Goal: Task Accomplishment & Management: Use online tool/utility

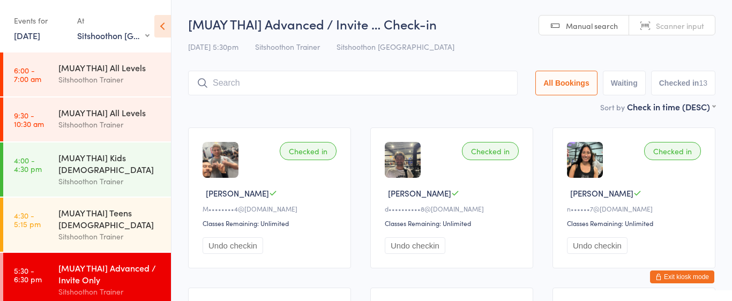
select select "2"
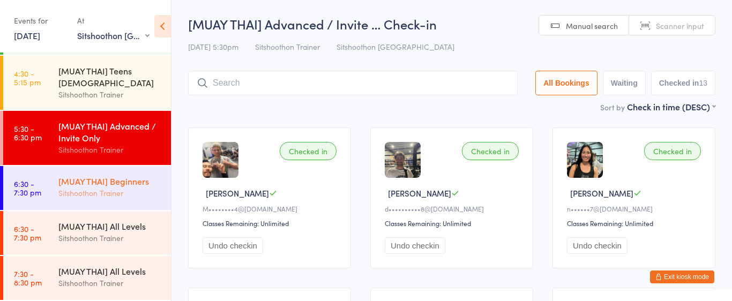
click at [79, 197] on div "Sitshoothon Trainer" at bounding box center [109, 193] width 103 height 12
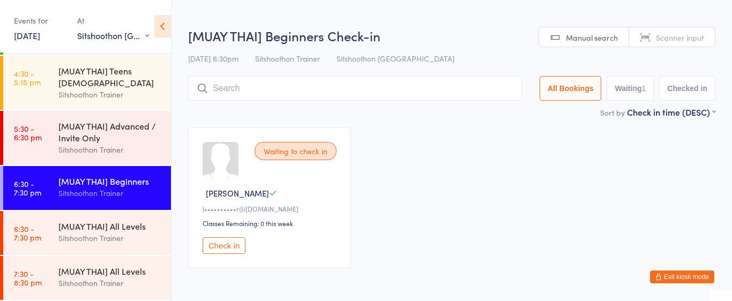
click at [238, 81] on input "search" at bounding box center [355, 88] width 334 height 25
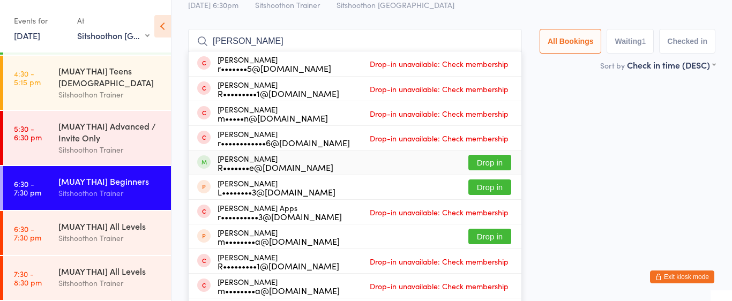
type input "[PERSON_NAME]"
click at [493, 160] on button "Drop in" at bounding box center [489, 163] width 43 height 16
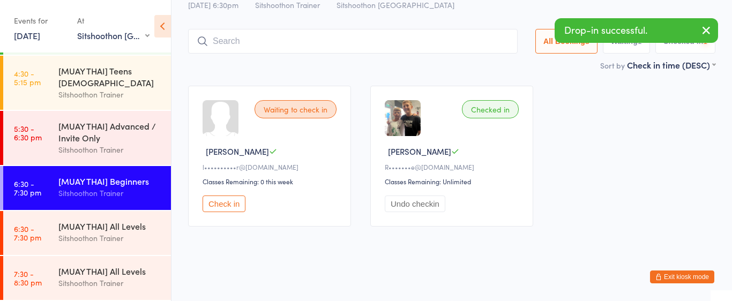
click at [493, 160] on div "Checked in [PERSON_NAME]•••••••e@[DOMAIN_NAME] Classes Remaining: Unlimited Und…" at bounding box center [451, 156] width 163 height 141
drag, startPoint x: 491, startPoint y: 160, endPoint x: 544, endPoint y: 108, distance: 74.6
click at [544, 112] on div "Waiting to check in [PERSON_NAME] S l••••••••••r@[DOMAIN_NAME] Classes Remainin…" at bounding box center [451, 156] width 546 height 160
click at [544, 108] on div "Waiting to check in [PERSON_NAME] S l••••••••••r@[DOMAIN_NAME] Classes Remainin…" at bounding box center [451, 156] width 546 height 160
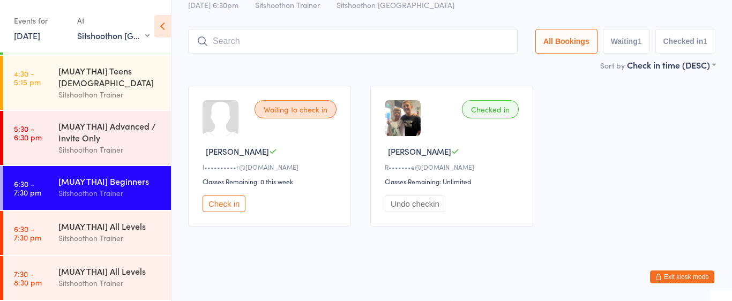
click at [544, 108] on div "Waiting to check in [PERSON_NAME] S l••••••••••r@[DOMAIN_NAME] Classes Remainin…" at bounding box center [451, 156] width 546 height 160
click at [333, 40] on input "search" at bounding box center [352, 41] width 329 height 25
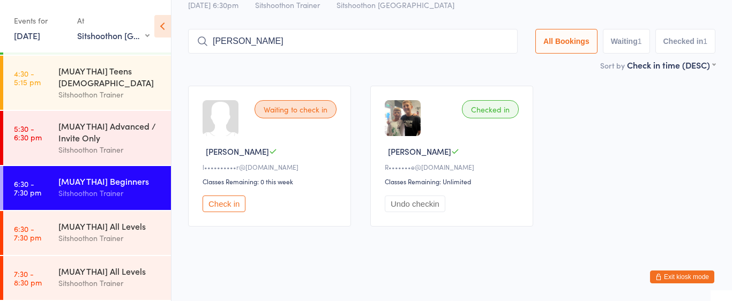
type input "[PERSON_NAME]"
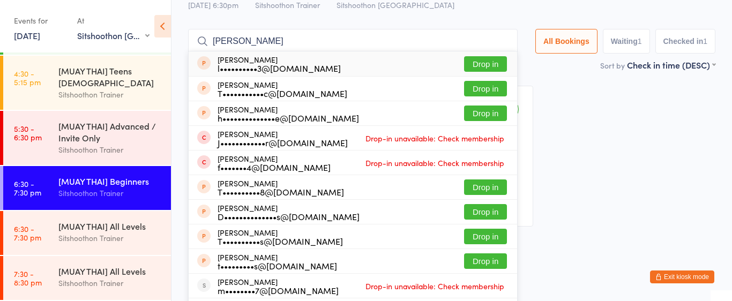
click at [465, 67] on button "Drop in" at bounding box center [485, 64] width 43 height 16
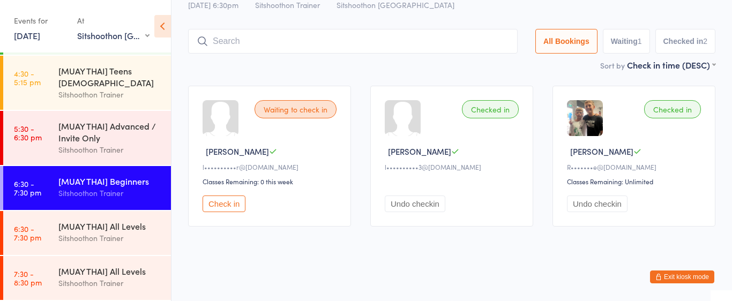
scroll to position [0, 0]
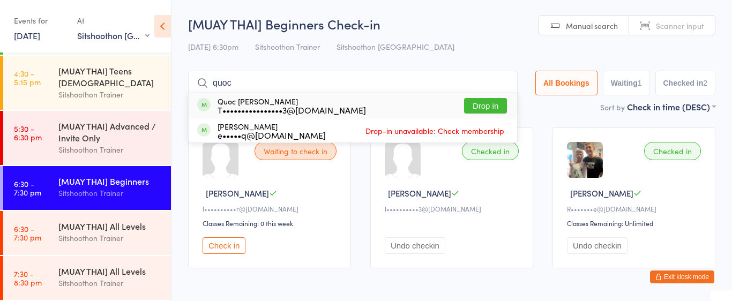
type input "quoc"
click at [468, 104] on button "Drop in" at bounding box center [485, 106] width 43 height 16
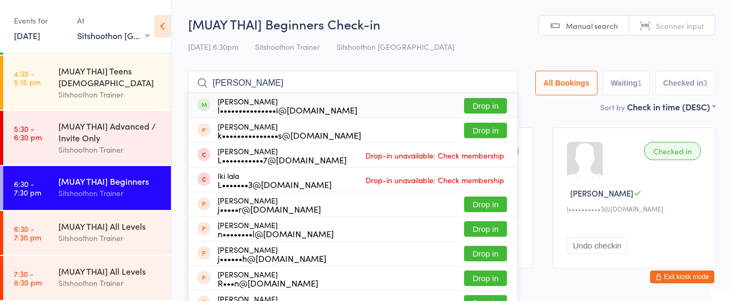
type input "[PERSON_NAME]"
click at [470, 100] on button "Drop in" at bounding box center [485, 106] width 43 height 16
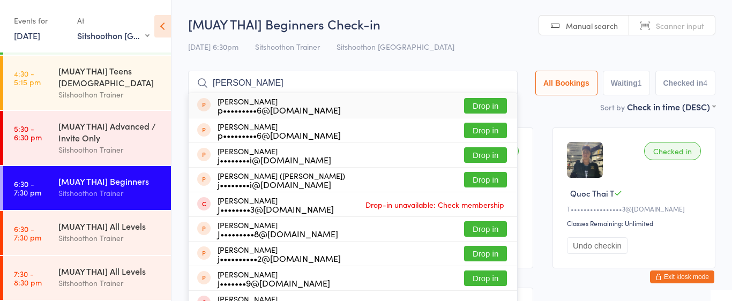
type input "[PERSON_NAME]"
click at [493, 102] on button "Drop in" at bounding box center [485, 106] width 43 height 16
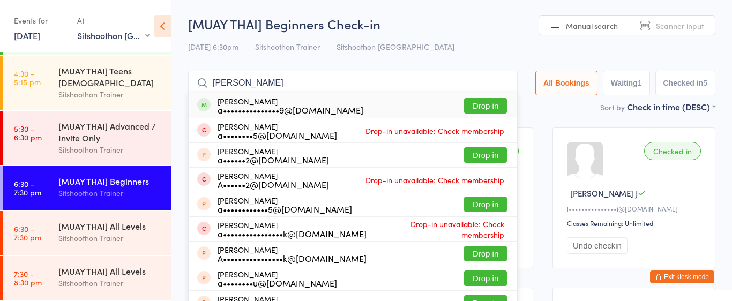
type input "[PERSON_NAME]"
click at [469, 107] on button "Drop in" at bounding box center [485, 106] width 43 height 16
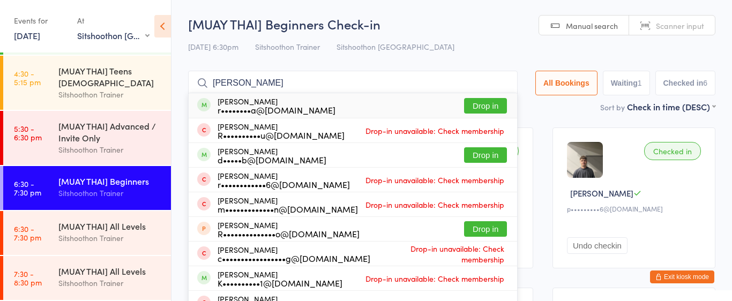
type input "[PERSON_NAME]"
click at [470, 103] on button "Drop in" at bounding box center [485, 106] width 43 height 16
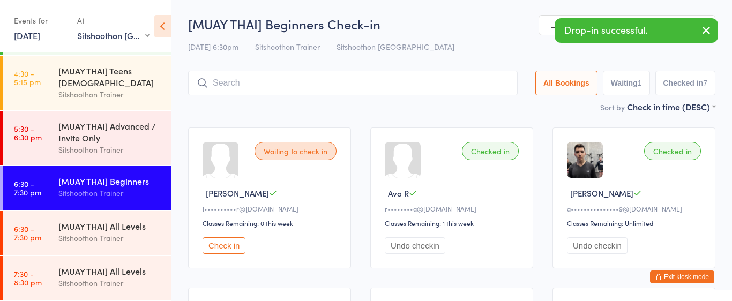
type input "j"
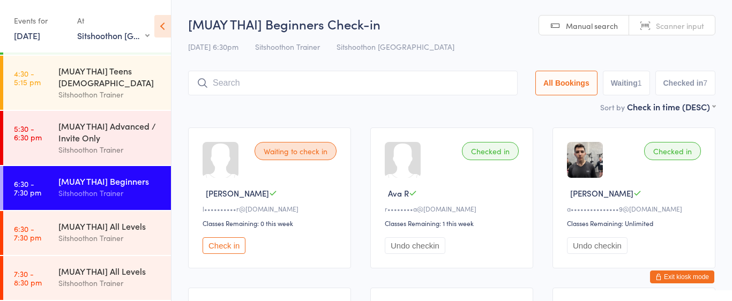
type input "j"
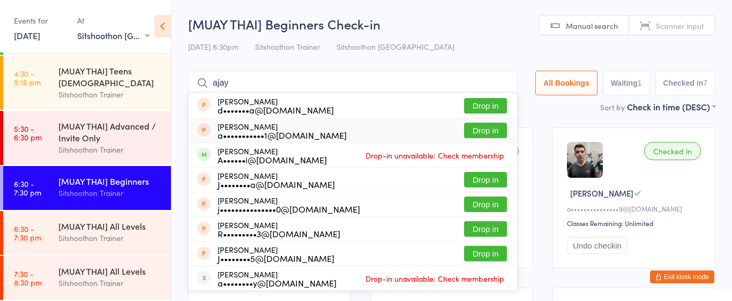
type input "ajay"
click at [479, 131] on button "Drop in" at bounding box center [485, 131] width 43 height 16
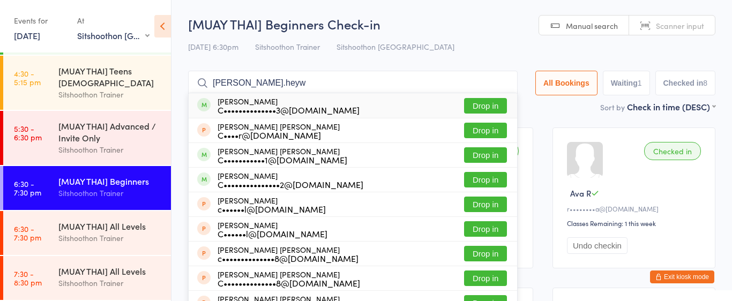
type input "[PERSON_NAME].heyw"
click at [480, 110] on button "Drop in" at bounding box center [485, 106] width 43 height 16
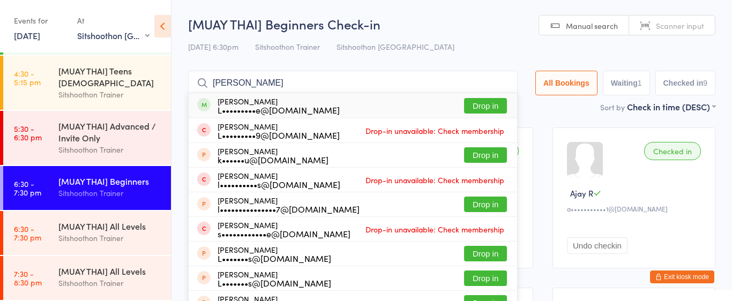
type input "[PERSON_NAME]"
click at [482, 102] on button "Drop in" at bounding box center [485, 106] width 43 height 16
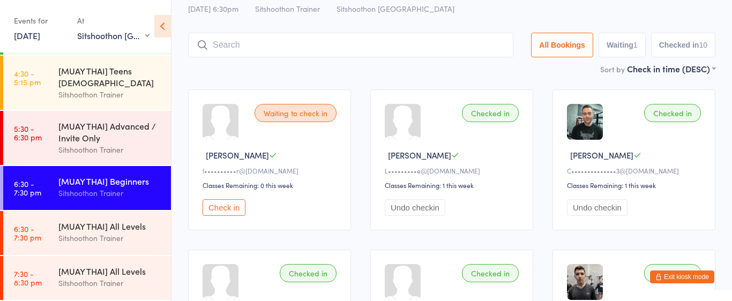
scroll to position [83, 0]
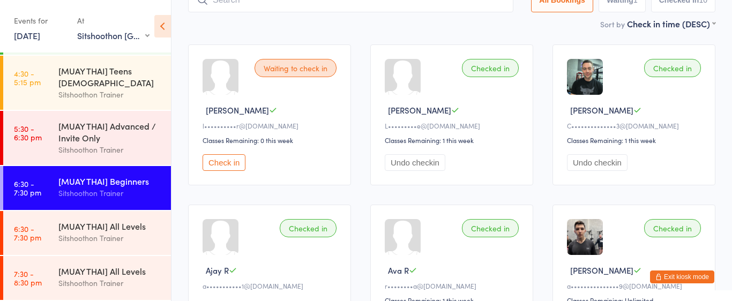
click at [584, 79] on img at bounding box center [585, 77] width 36 height 36
click at [589, 70] on img at bounding box center [585, 77] width 36 height 36
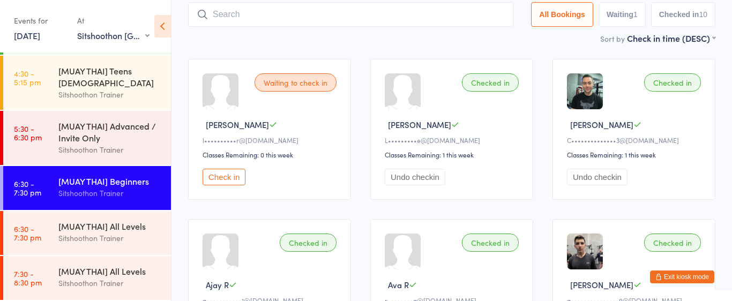
scroll to position [63, 0]
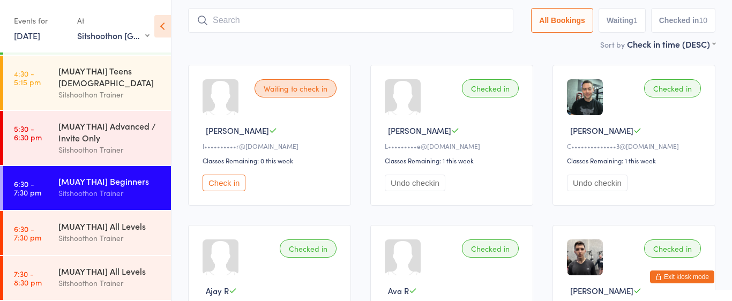
click at [370, 21] on input "search" at bounding box center [350, 20] width 325 height 25
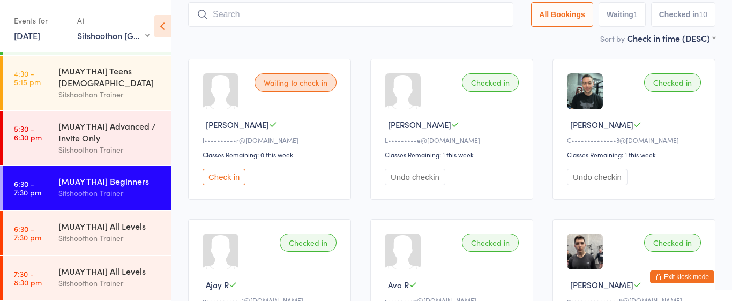
scroll to position [71, 0]
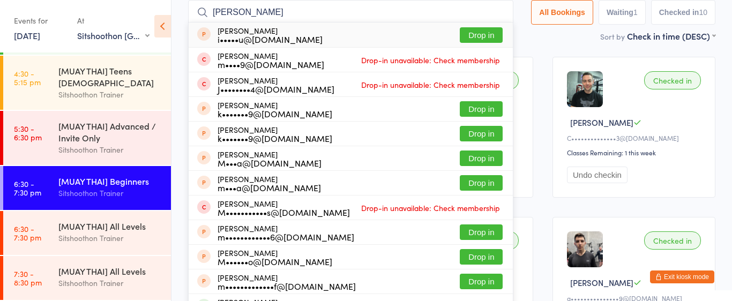
type input "[PERSON_NAME]"
click at [466, 36] on button "Drop in" at bounding box center [481, 35] width 43 height 16
